Goal: Task Accomplishment & Management: Manage account settings

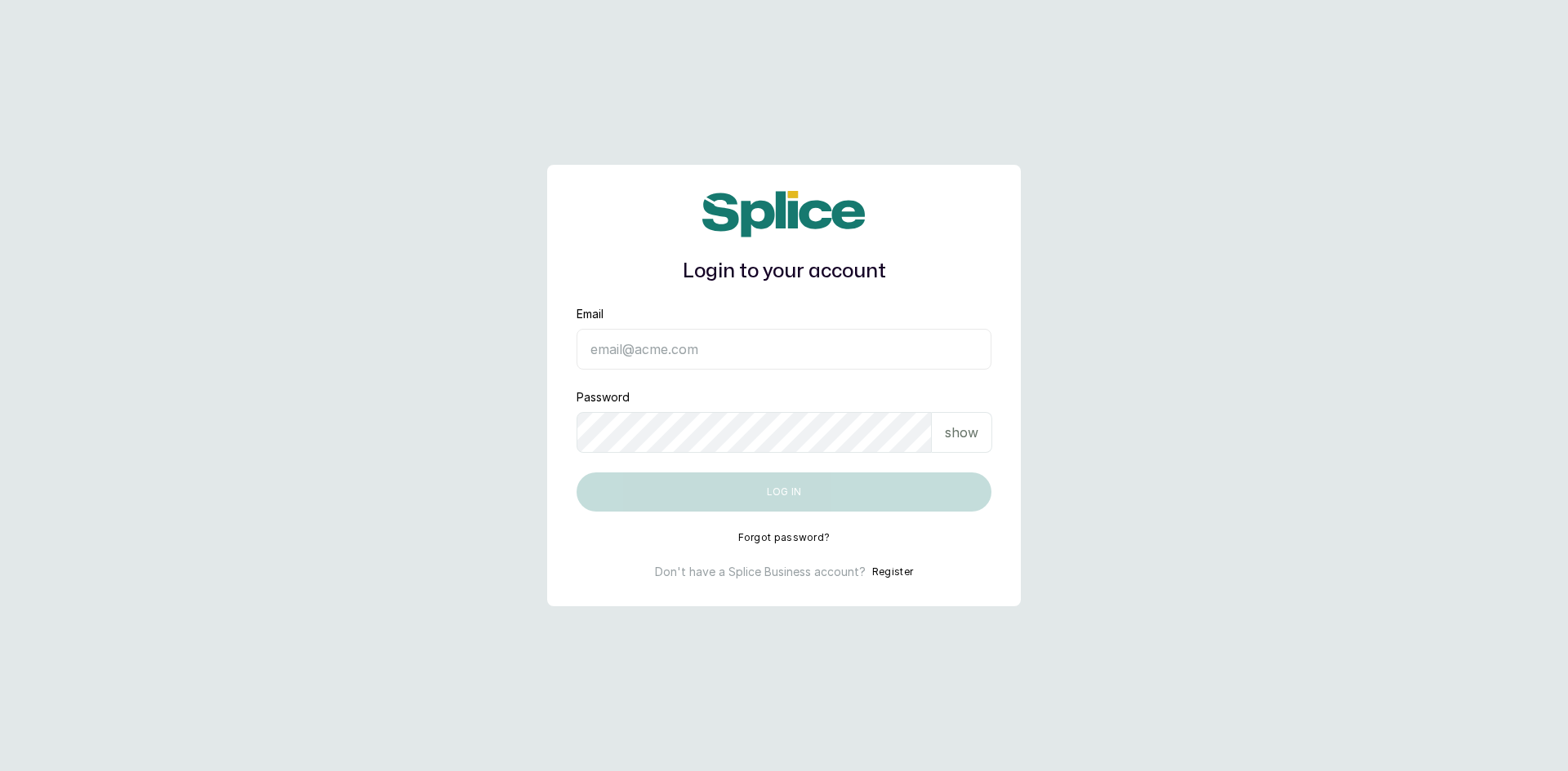
click at [725, 350] on input "Email" at bounding box center [784, 349] width 414 height 41
type input "barazahifrontdesk@gmail.com"
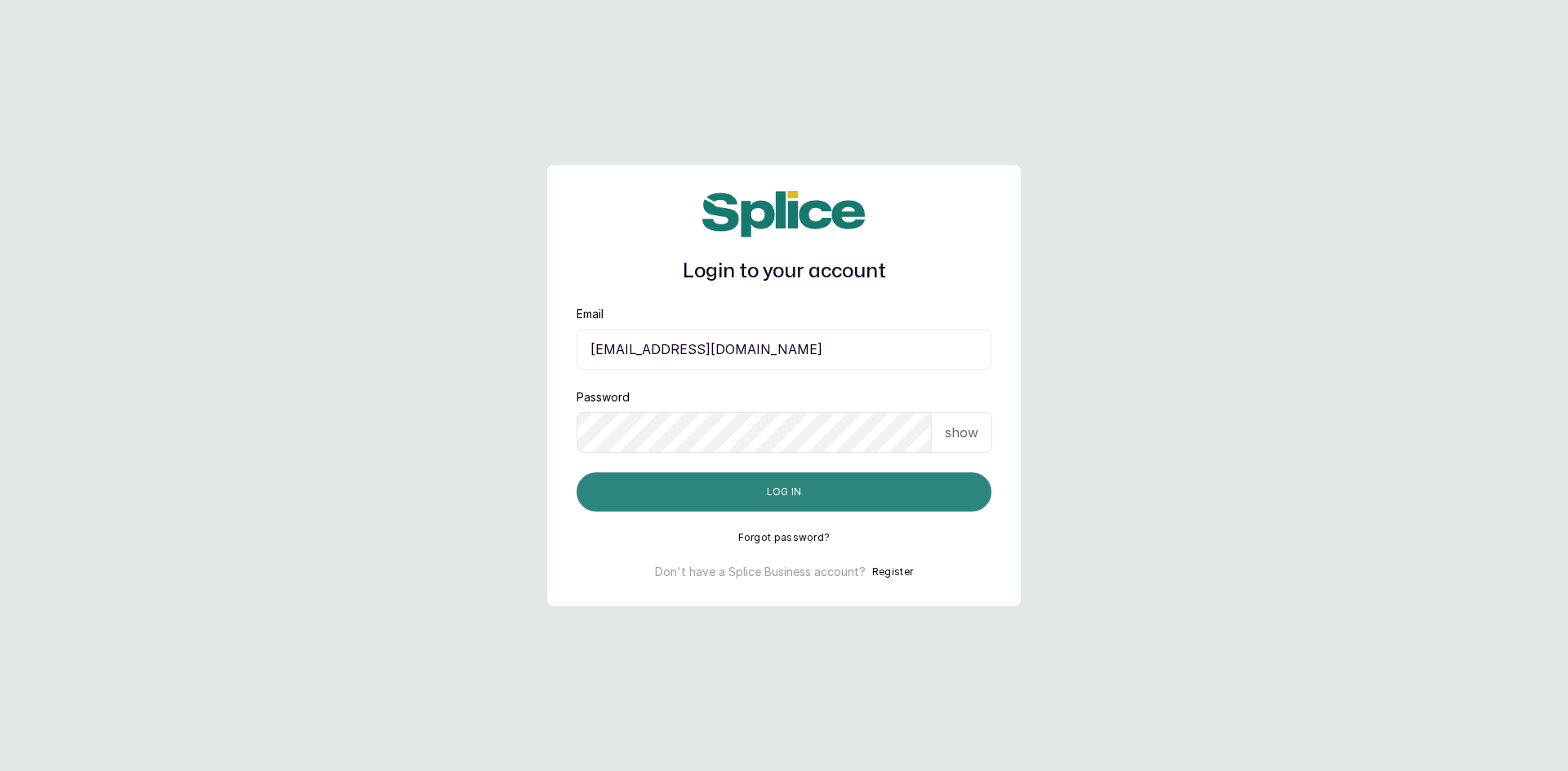
click at [811, 484] on button "Log in" at bounding box center [784, 493] width 414 height 40
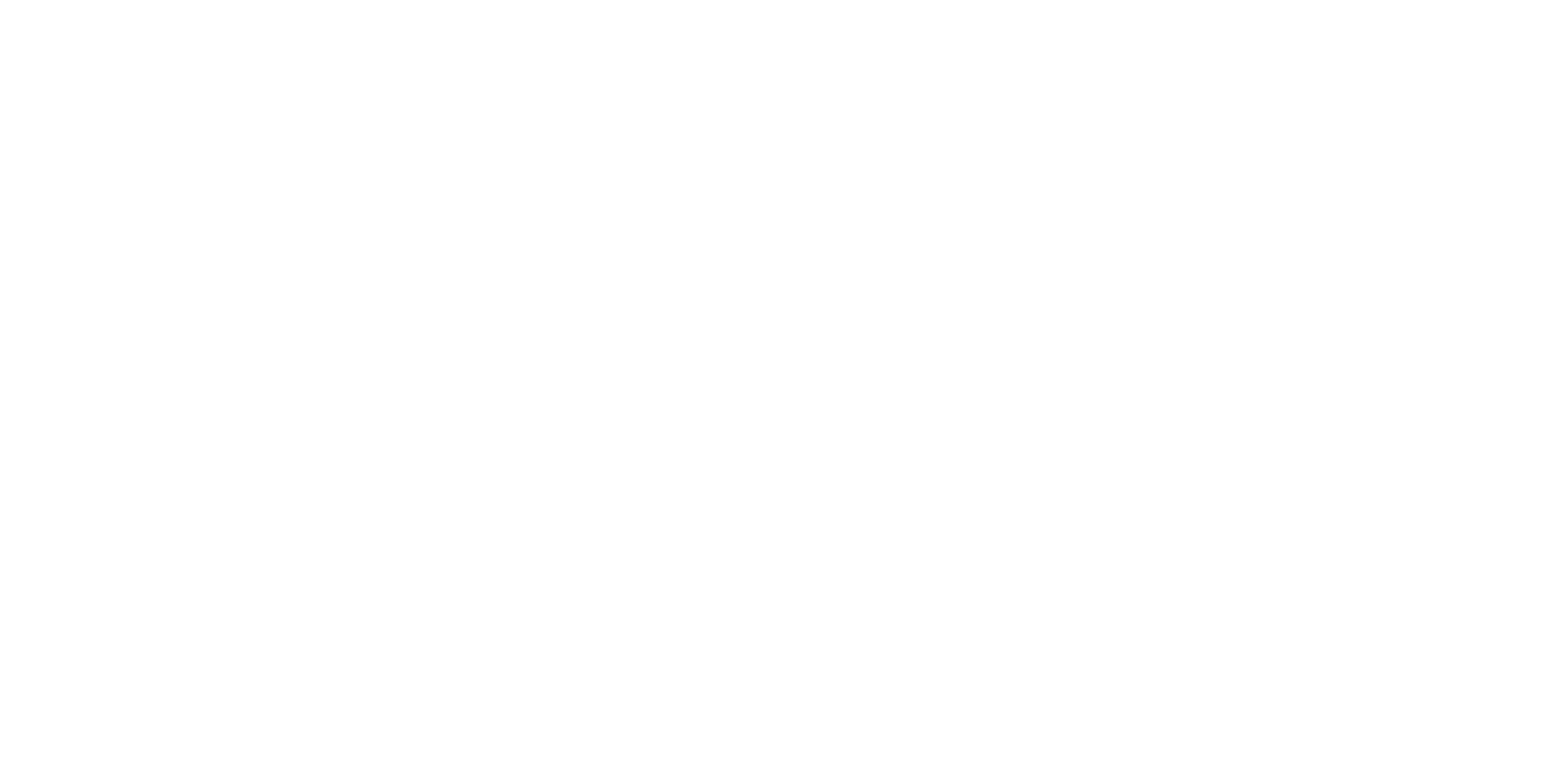
click at [177, 0] on html at bounding box center [784, 0] width 1568 height 0
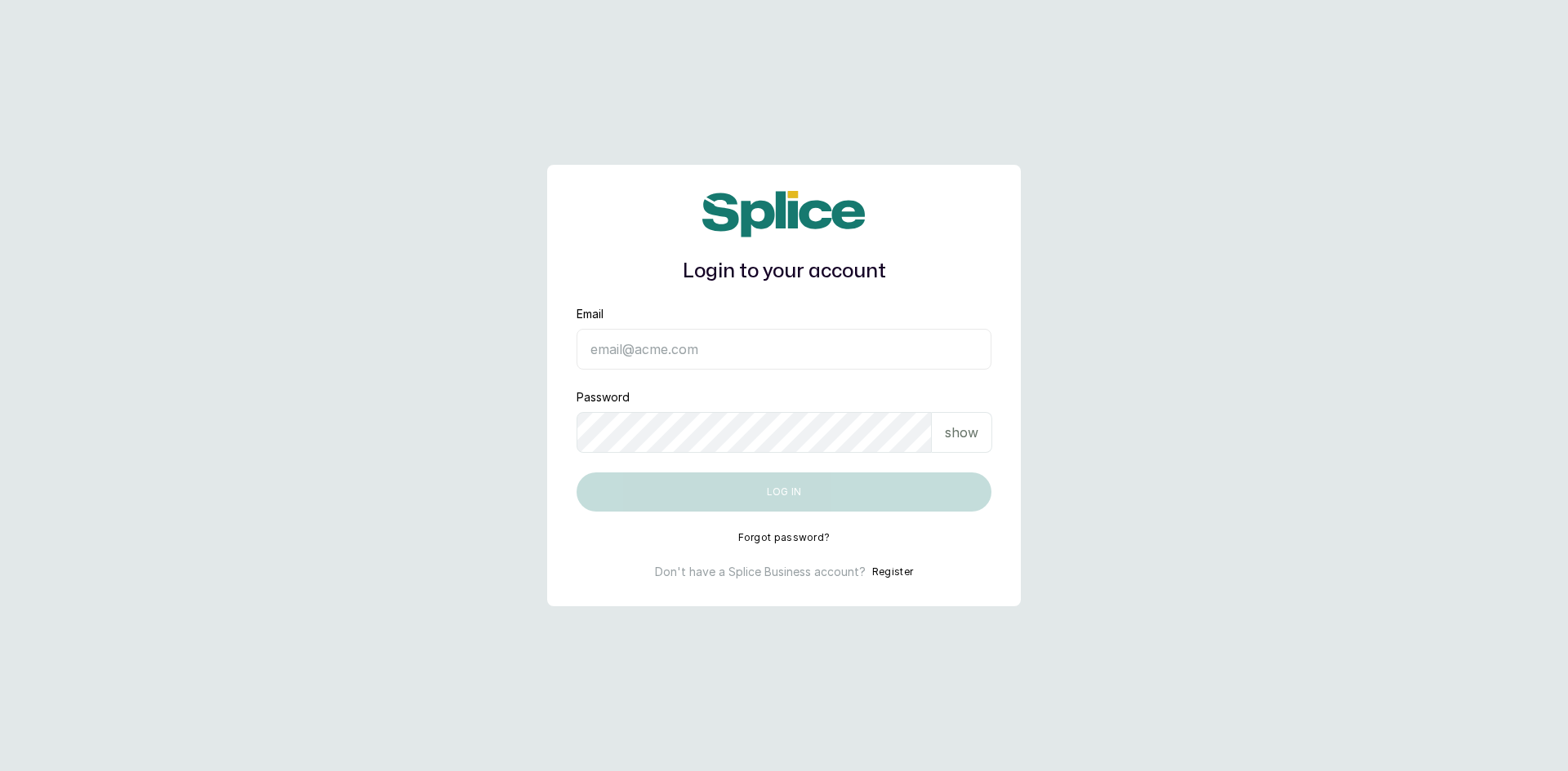
click at [680, 354] on input "Email" at bounding box center [784, 349] width 414 height 41
type input "barazahifrontdesk@gmail.com"
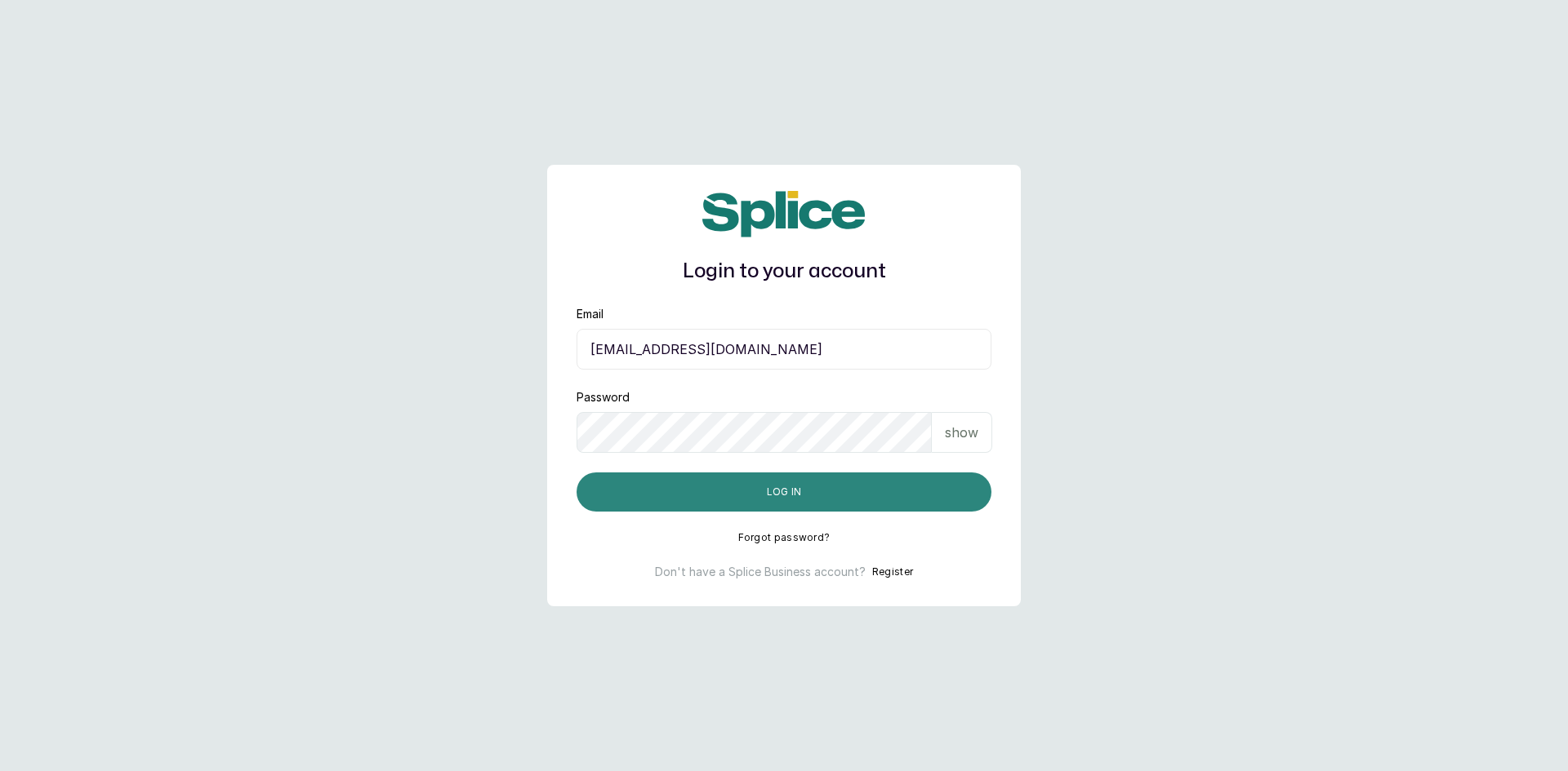
click at [747, 484] on button "Log in" at bounding box center [784, 493] width 414 height 40
click at [420, 84] on main "Login to your account Email barazahifrontdesk@gmail.com Password show Log in Fo…" at bounding box center [784, 385] width 1568 height 771
click at [671, 501] on button "Log in" at bounding box center [784, 493] width 414 height 40
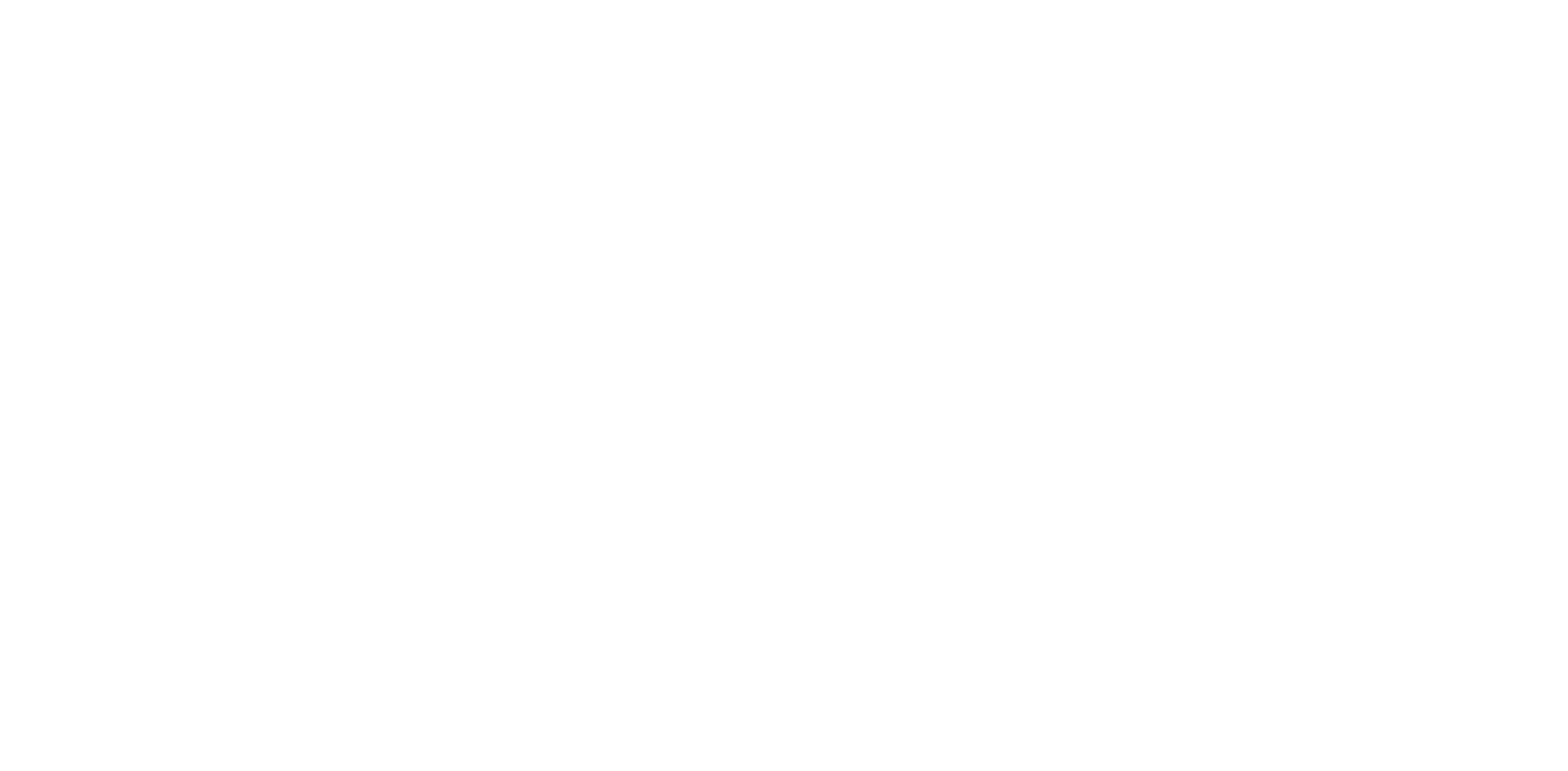
drag, startPoint x: 163, startPoint y: 174, endPoint x: 150, endPoint y: 142, distance: 34.5
click at [156, 0] on html at bounding box center [784, 0] width 1568 height 0
click at [25, 0] on html at bounding box center [784, 0] width 1568 height 0
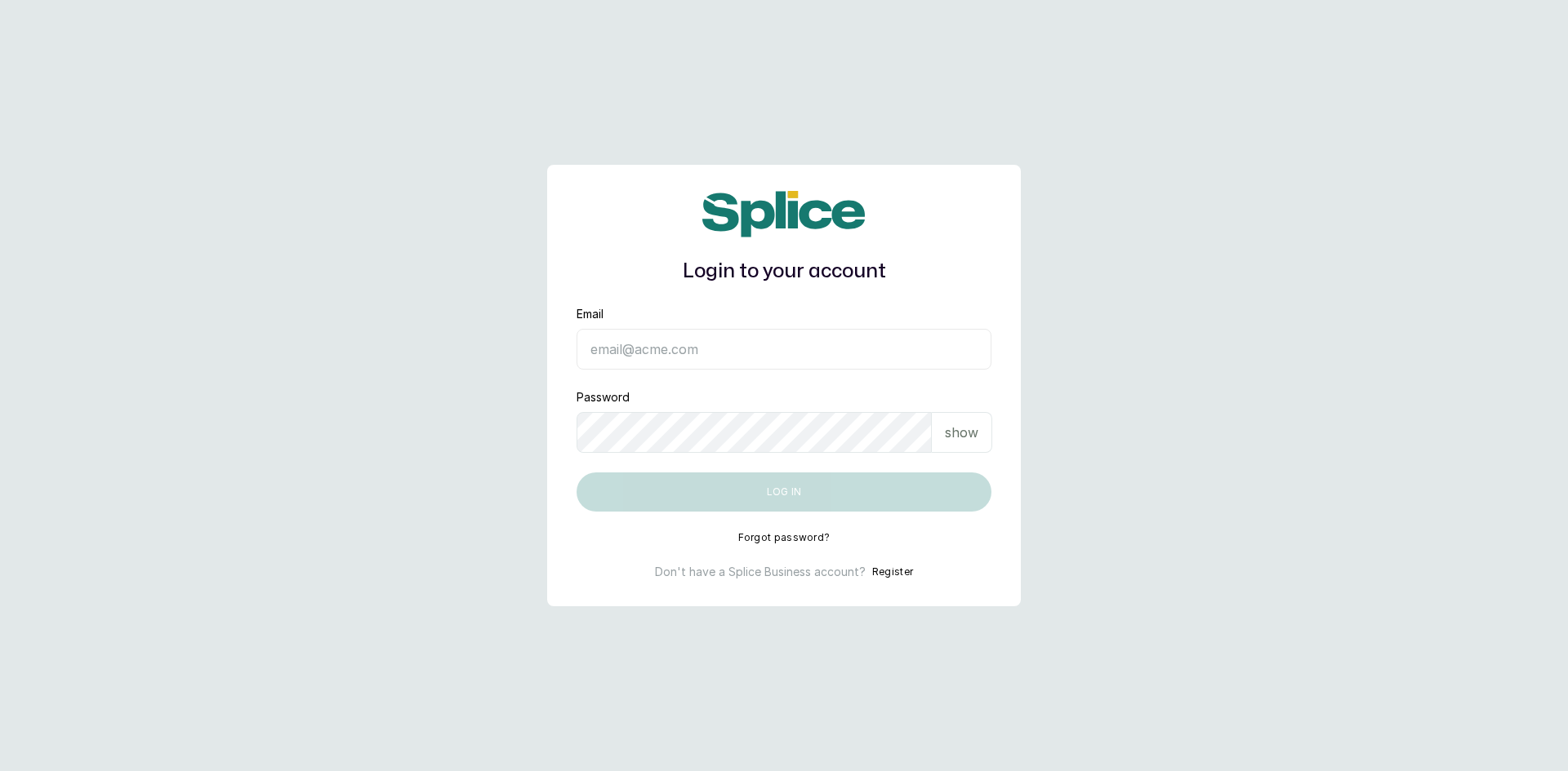
click at [621, 347] on input "Email" at bounding box center [784, 349] width 414 height 41
type input "[EMAIL_ADDRESS][DOMAIN_NAME]"
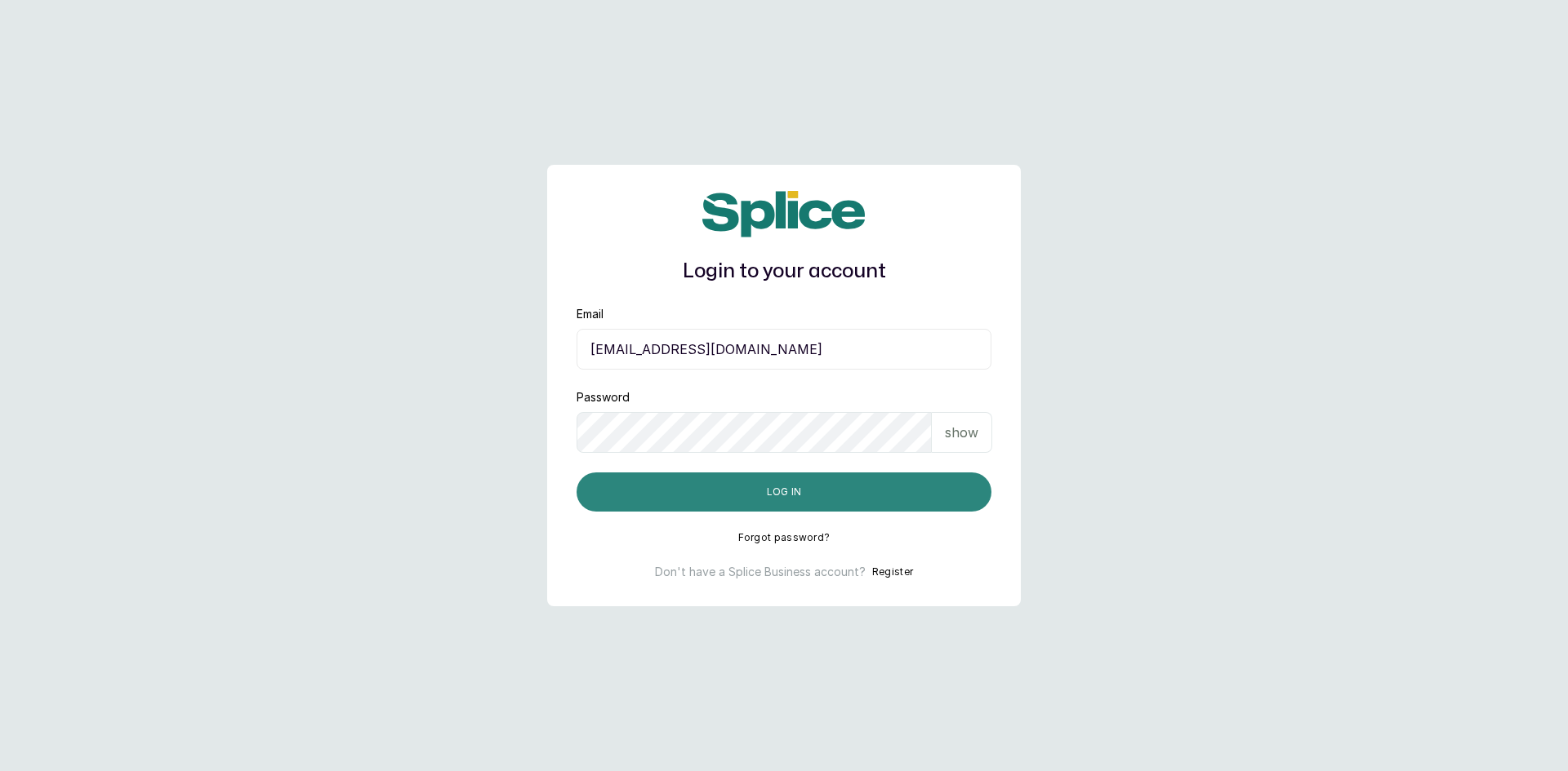
click at [799, 494] on button "Log in" at bounding box center [784, 493] width 414 height 40
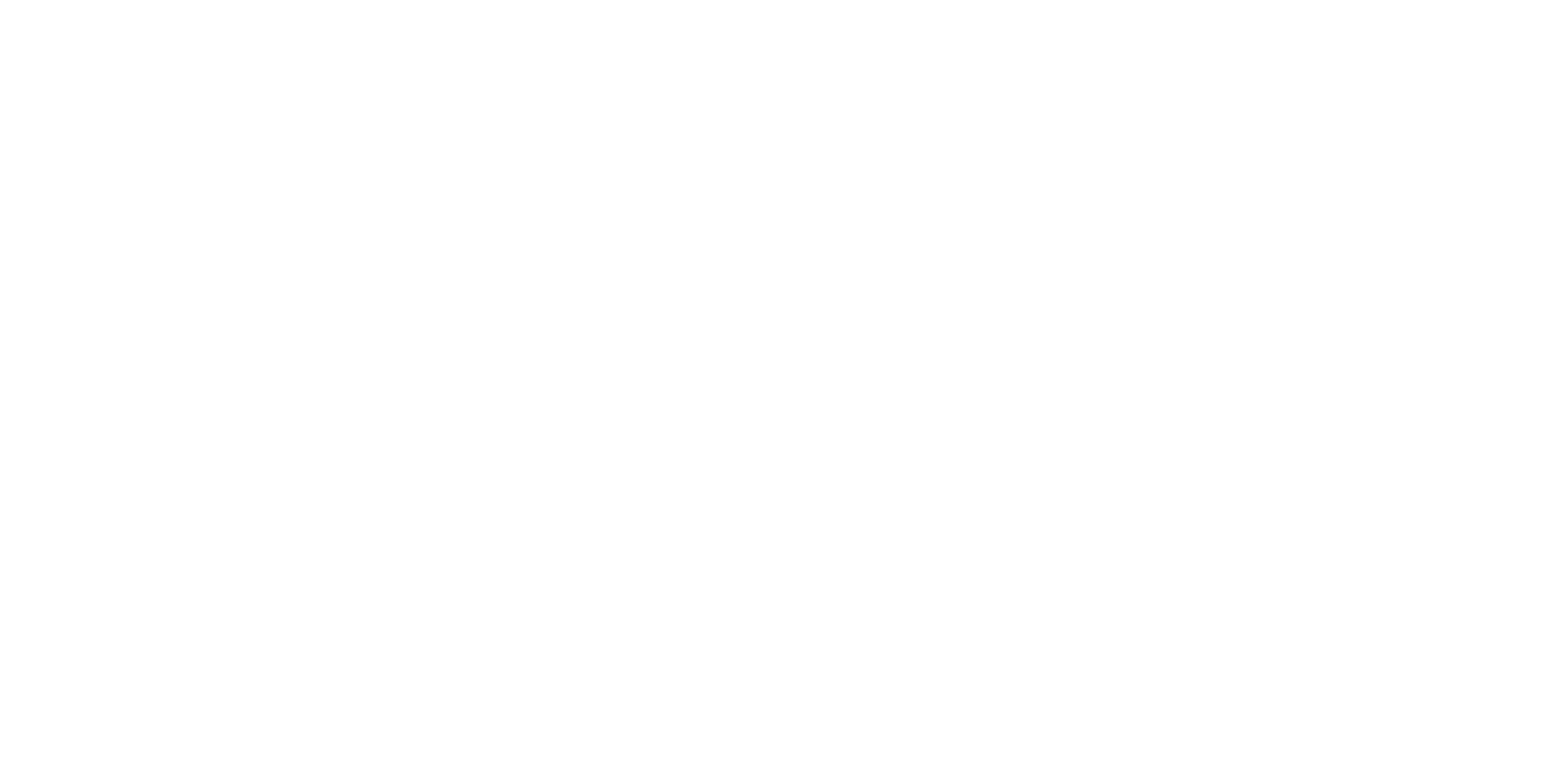
click at [160, 0] on html at bounding box center [784, 0] width 1568 height 0
click at [1179, 0] on html at bounding box center [784, 0] width 1568 height 0
click at [1078, 0] on html at bounding box center [784, 0] width 1568 height 0
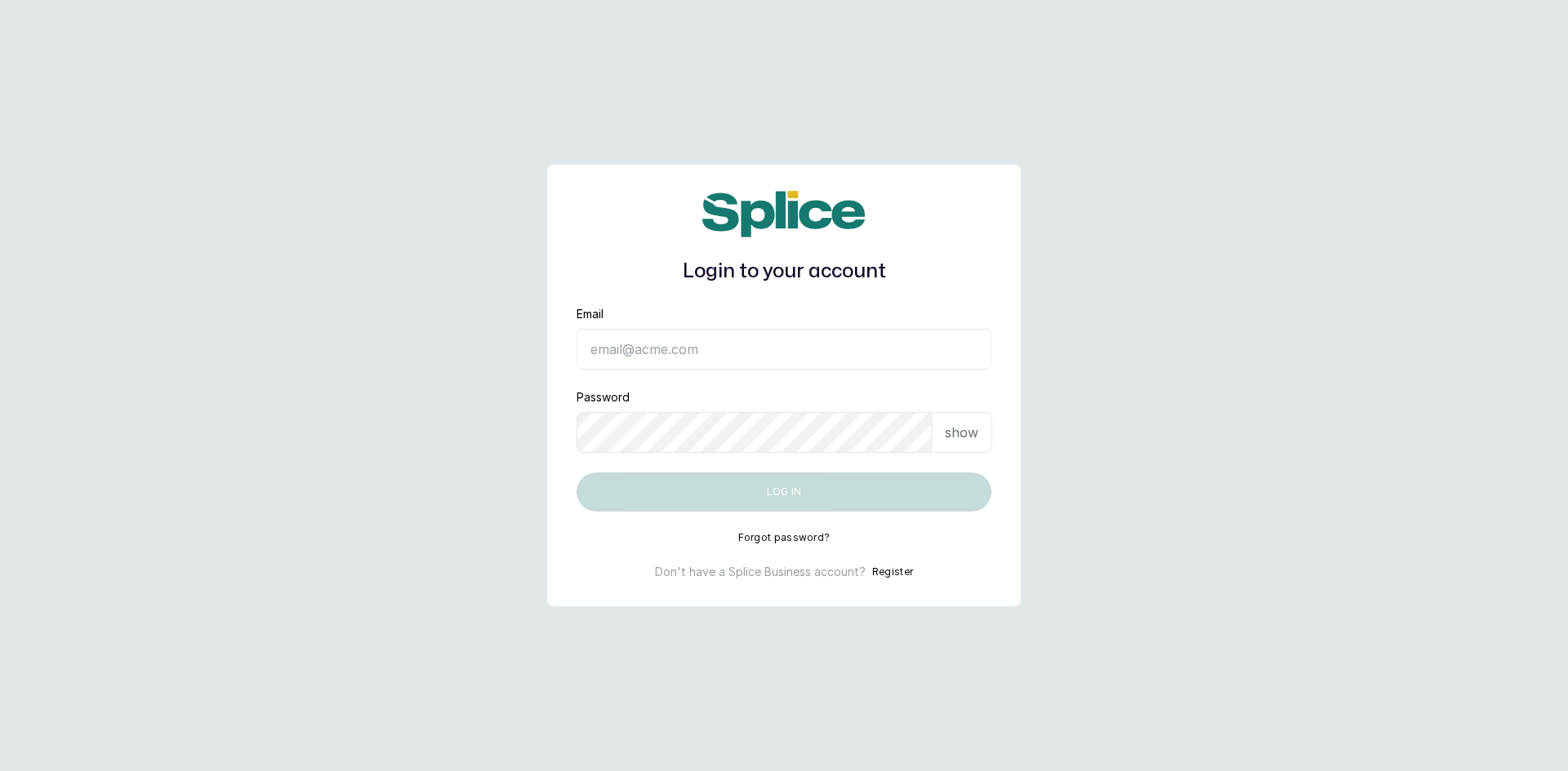
click at [614, 350] on input "Email" at bounding box center [784, 349] width 414 height 41
type input "[EMAIL_ADDRESS][DOMAIN_NAME]"
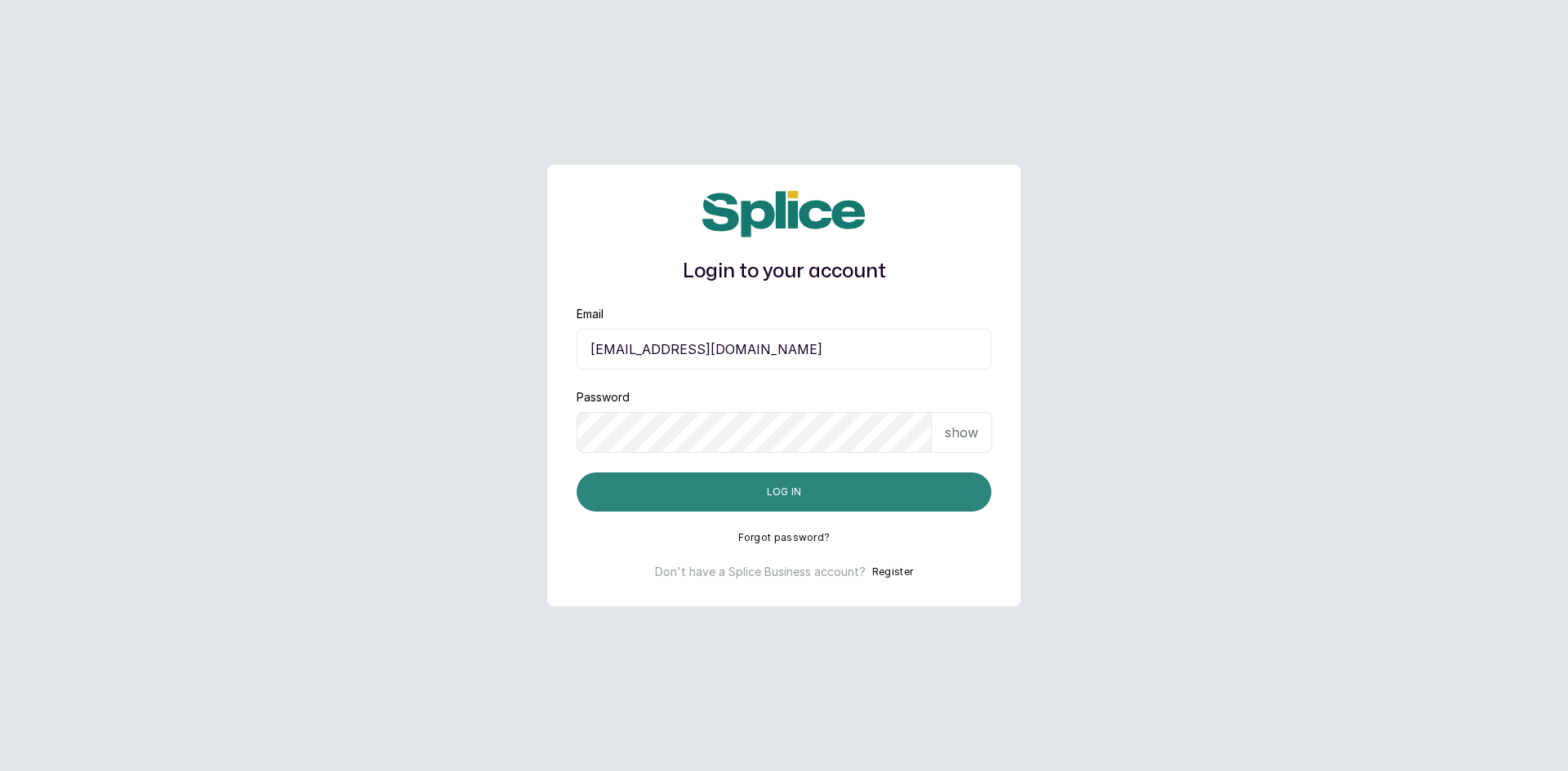
click at [683, 496] on button "Log in" at bounding box center [784, 493] width 414 height 40
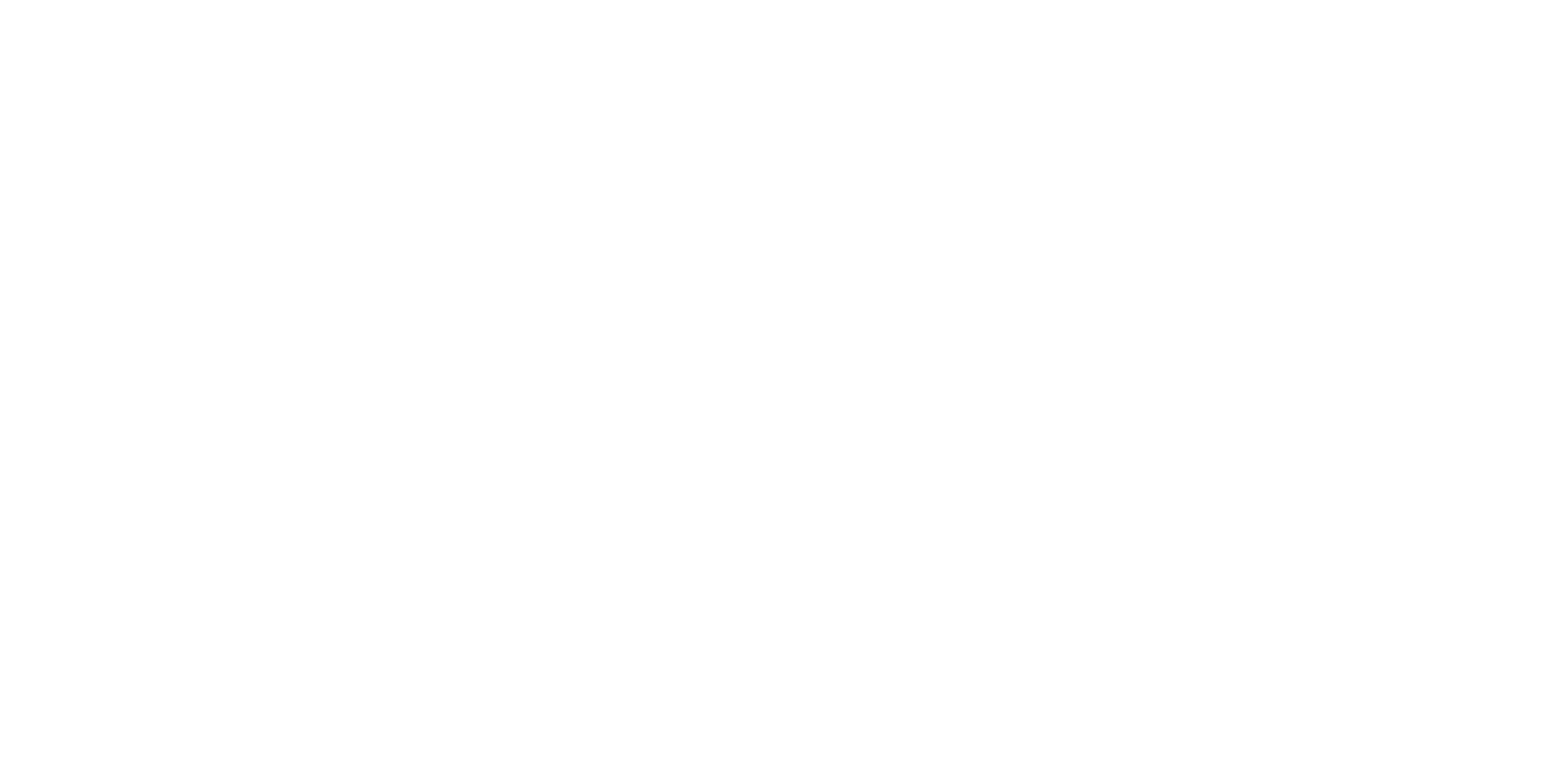
click at [1293, 0] on html at bounding box center [784, 0] width 1568 height 0
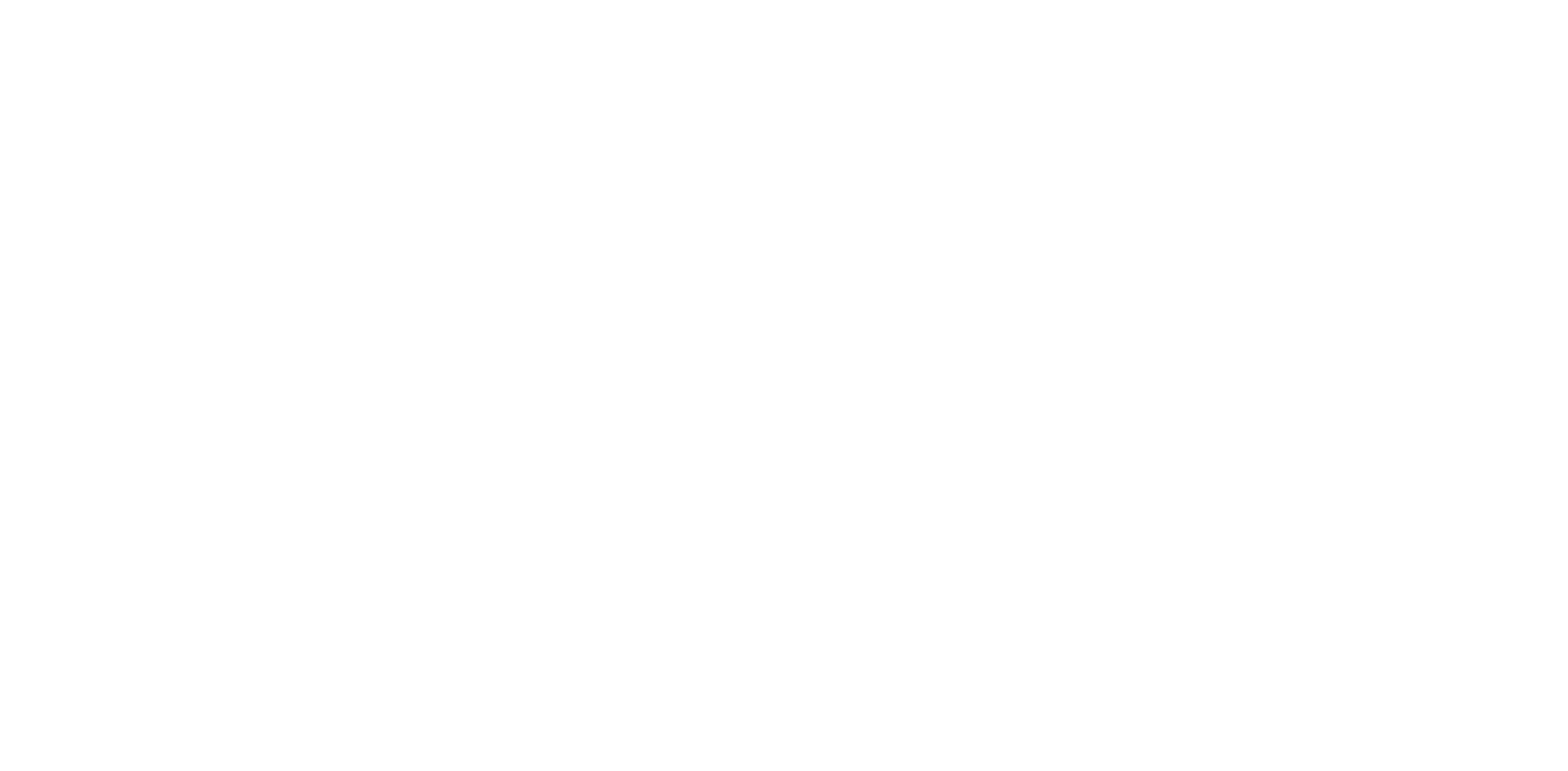
click at [694, 0] on html at bounding box center [784, 0] width 1568 height 0
